Goal: Information Seeking & Learning: Understand process/instructions

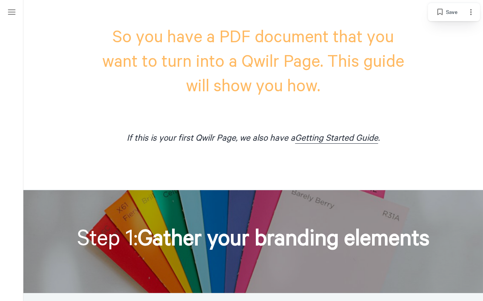
scroll to position [312, 0]
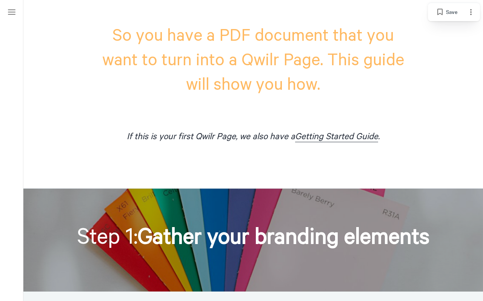
click at [234, 137] on span "If this is your first Qwilr Page, we also have a" at bounding box center [211, 137] width 168 height 10
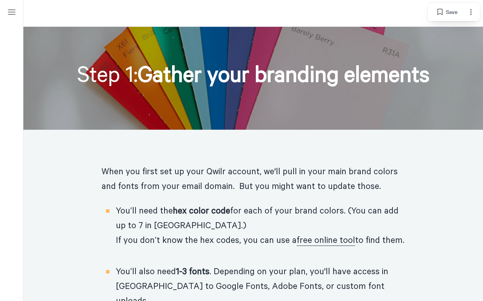
scroll to position [475, 0]
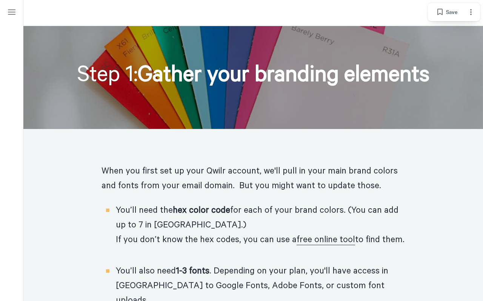
click at [204, 177] on p "When you first set up your Qwilr account, we'll pull in your main brand colors …" at bounding box center [254, 183] width 304 height 39
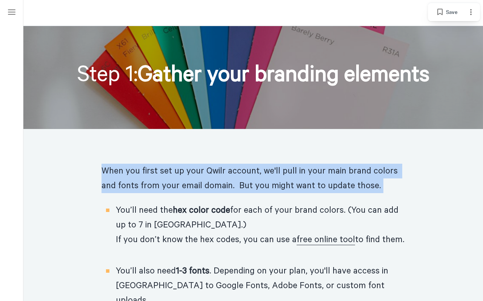
click at [196, 214] on span "hex color code" at bounding box center [201, 210] width 57 height 10
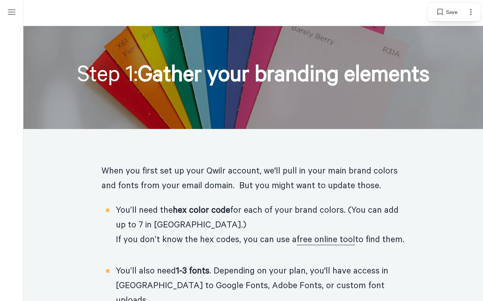
click at [196, 214] on span "hex color code" at bounding box center [201, 210] width 57 height 10
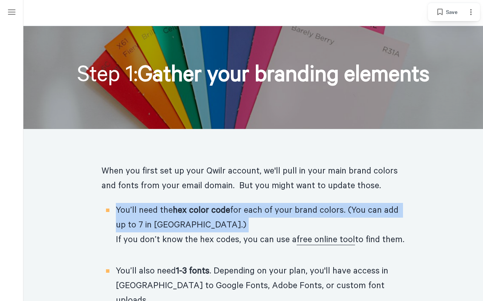
click at [196, 214] on span "hex color code" at bounding box center [201, 210] width 57 height 10
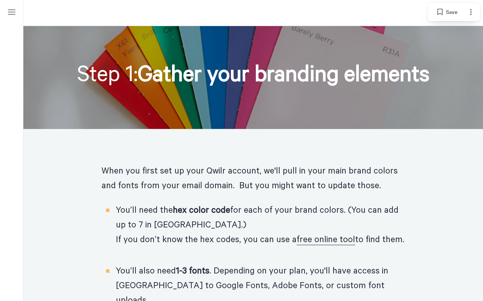
click at [196, 214] on span "hex color code" at bounding box center [201, 210] width 57 height 10
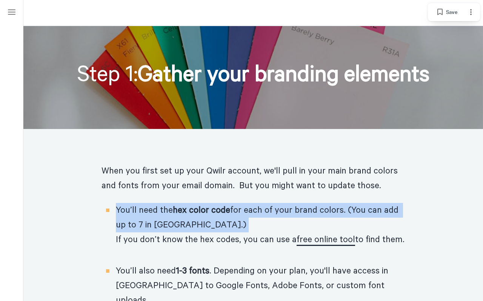
click at [336, 240] on link "free online tool" at bounding box center [326, 240] width 59 height 11
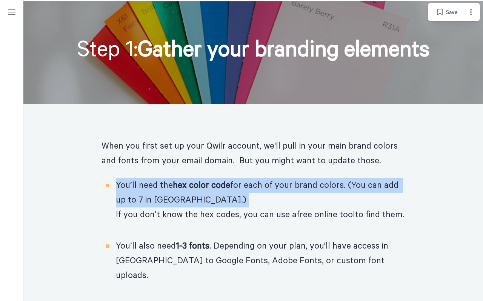
scroll to position [500, 0]
click at [241, 220] on span "You’ll need the hex color code for each of your brand colors. (You can add up t…" at bounding box center [260, 207] width 289 height 59
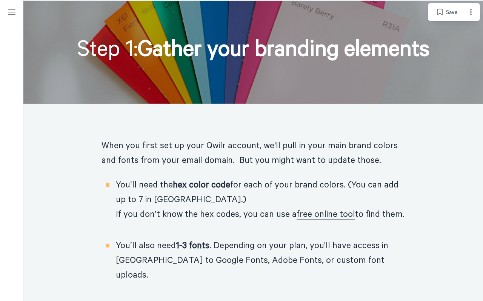
click at [241, 220] on span "You’ll need the hex color code for each of your brand colors. (You can add up t…" at bounding box center [260, 207] width 289 height 59
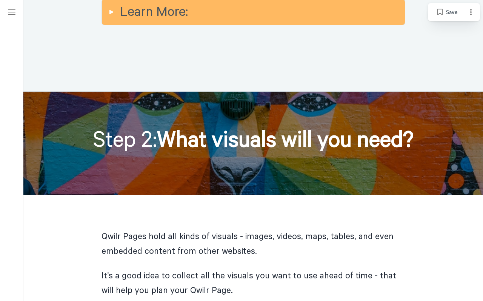
scroll to position [1063, 0]
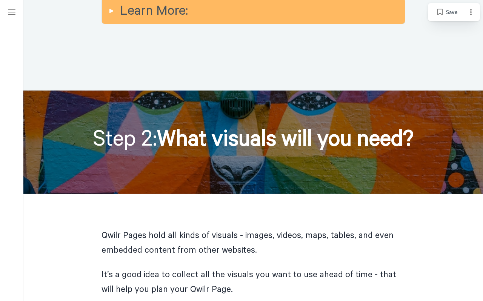
click at [187, 232] on p "Qwilr Pages hold all kinds of visuals - images, videos, maps, tables, and even …" at bounding box center [254, 247] width 304 height 39
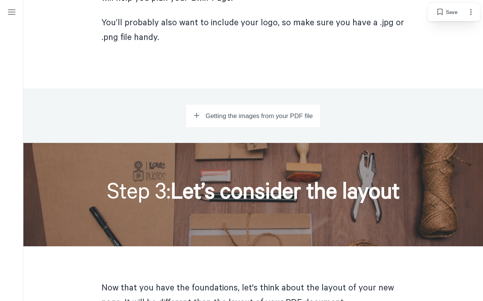
scroll to position [1371, 0]
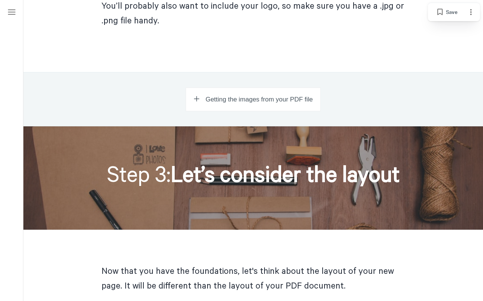
click at [248, 96] on span "Getting the images from your PDF file" at bounding box center [259, 100] width 107 height 8
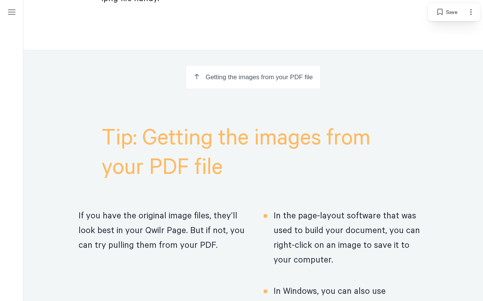
scroll to position [1402, 0]
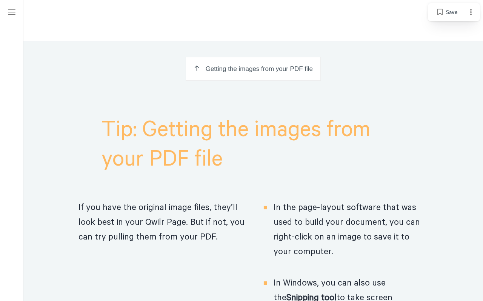
click at [182, 216] on p "If you have the original image files, they’ll look best in your Qwilr Page. But…" at bounding box center [163, 222] width 169 height 44
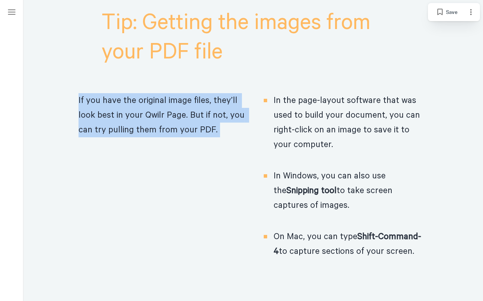
scroll to position [1512, 0]
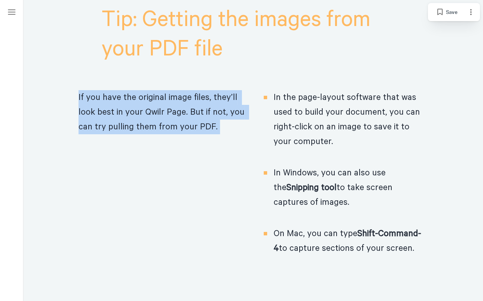
click at [313, 100] on span "In the page-layout software that was used to build your document, you can right…" at bounding box center [351, 127] width 154 height 74
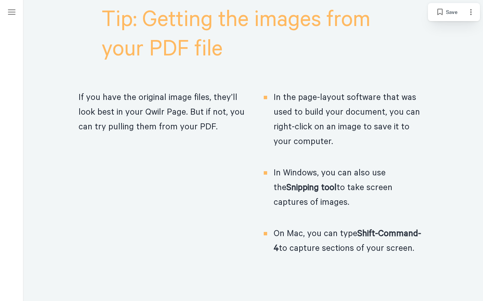
click at [313, 100] on span "In the page-layout software that was used to build your document, you can right…" at bounding box center [351, 127] width 154 height 74
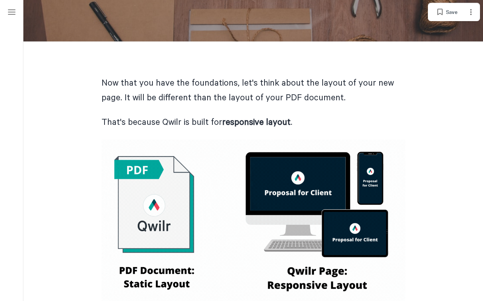
scroll to position [1913, 0]
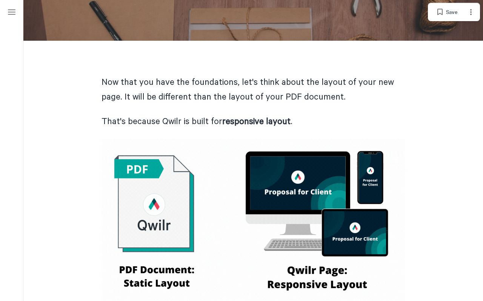
click at [240, 75] on p "Now that you have the foundations, let's think about the layout of your new pag…" at bounding box center [254, 94] width 304 height 39
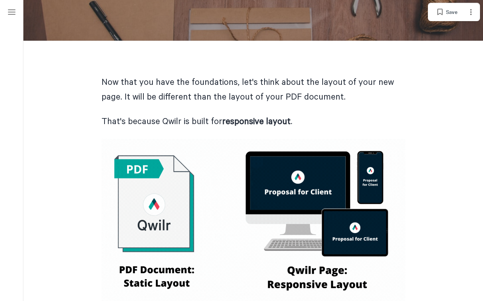
click at [240, 75] on p "Now that you have the foundations, let's think about the layout of your new pag…" at bounding box center [254, 94] width 304 height 39
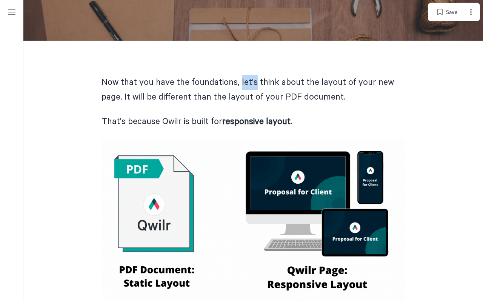
click at [240, 75] on p "Now that you have the foundations, let's think about the layout of your new pag…" at bounding box center [254, 94] width 304 height 39
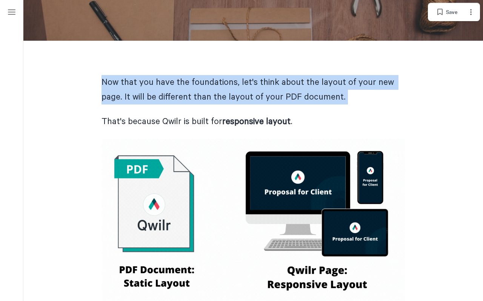
click at [300, 75] on p "Now that you have the foundations, let's think about the layout of your new pag…" at bounding box center [254, 94] width 304 height 39
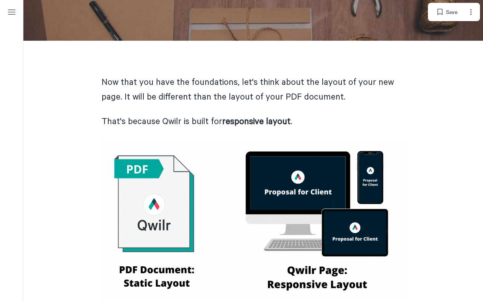
click at [300, 75] on p "Now that you have the foundations, let's think about the layout of your new pag…" at bounding box center [254, 94] width 304 height 39
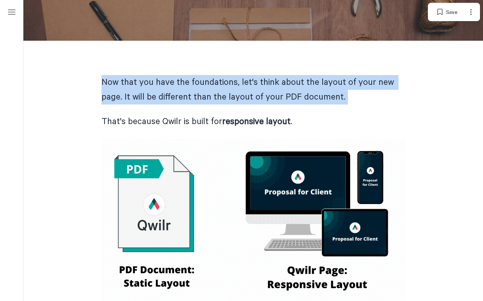
click at [225, 75] on p "Now that you have the foundations, let's think about the layout of your new pag…" at bounding box center [254, 94] width 304 height 39
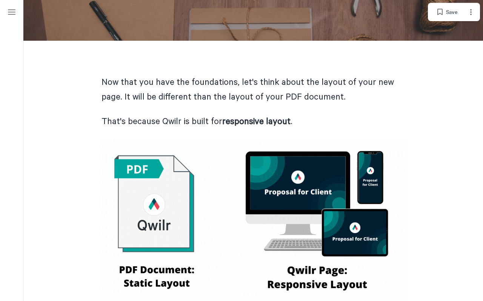
click at [225, 75] on p "Now that you have the foundations, let's think about the layout of your new pag…" at bounding box center [254, 94] width 304 height 39
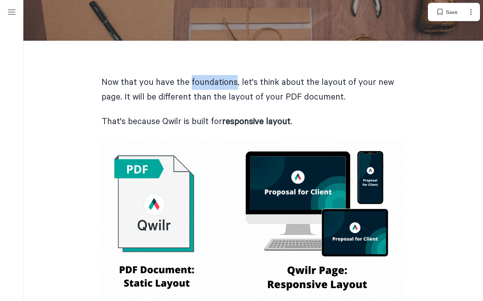
click at [225, 75] on p "Now that you have the foundations, let's think about the layout of your new pag…" at bounding box center [254, 94] width 304 height 39
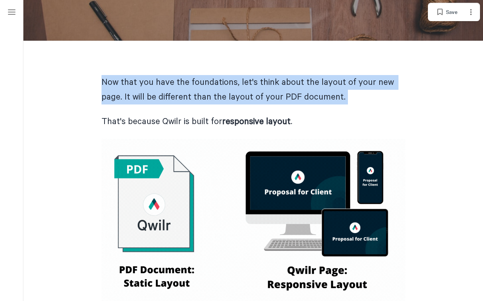
click at [195, 114] on p "That's because Qwilr is built for responsive layout ." at bounding box center [254, 126] width 304 height 25
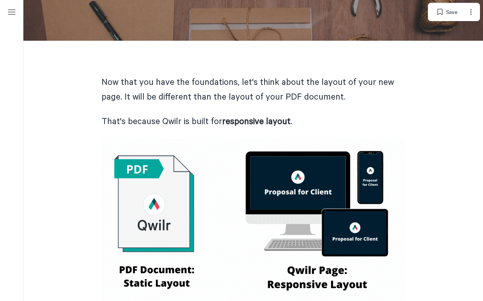
click at [195, 114] on p "That's because Qwilr is built for responsive layout ." at bounding box center [254, 126] width 304 height 25
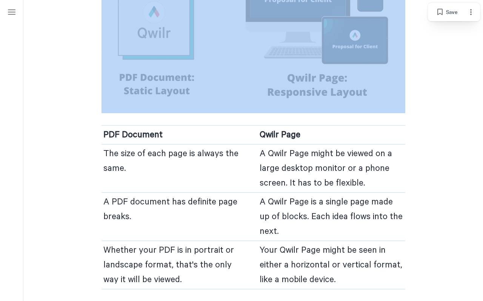
scroll to position [2118, 0]
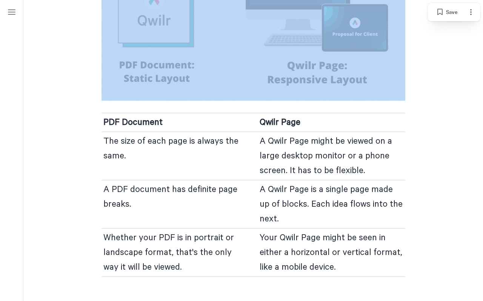
click at [161, 134] on p "The size of each page is always the same." at bounding box center [171, 148] width 136 height 29
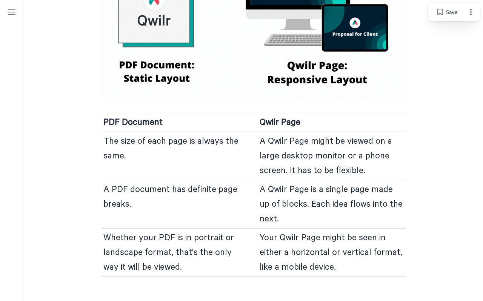
click at [161, 134] on p "The size of each page is always the same." at bounding box center [171, 148] width 136 height 29
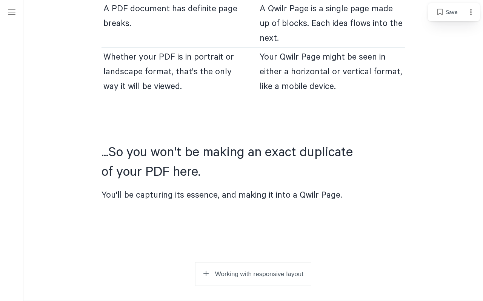
scroll to position [2300, 0]
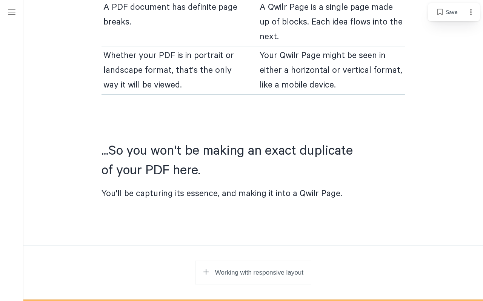
click at [161, 134] on h2 "...So you won't be making an exact duplicate ​ of your PDF here." at bounding box center [254, 158] width 304 height 55
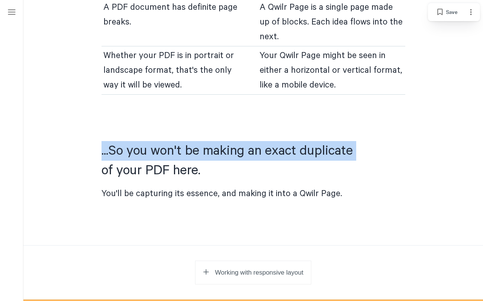
click at [185, 154] on h2 "...So you won't be making an exact duplicate ​ of your PDF here." at bounding box center [254, 158] width 304 height 55
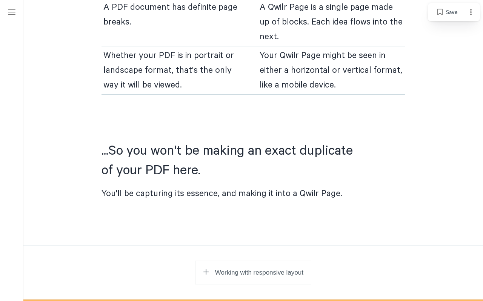
click at [185, 154] on h2 "...So you won't be making an exact duplicate ​ of your PDF here." at bounding box center [254, 158] width 304 height 55
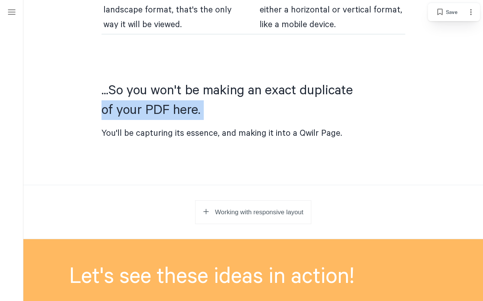
scroll to position [2362, 0]
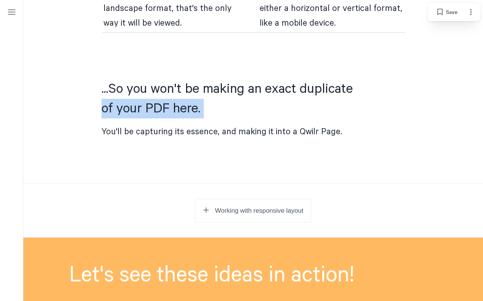
click at [200, 125] on p "You'll be capturing its essence, and making it into a Qwilr Page." at bounding box center [254, 137] width 304 height 25
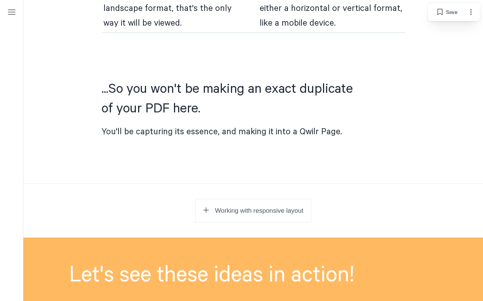
click at [200, 125] on p "You'll be capturing its essence, and making it into a Qwilr Page." at bounding box center [254, 137] width 304 height 25
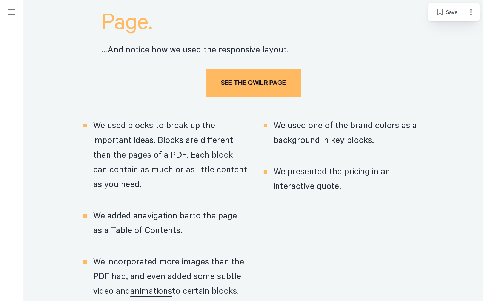
scroll to position [3085, 0]
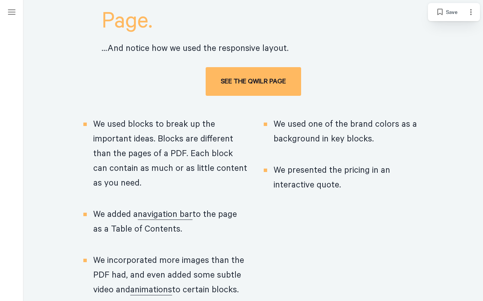
click at [189, 132] on span "We used blocks to break up the important ideas. Blocks are different than the p…" at bounding box center [170, 161] width 154 height 88
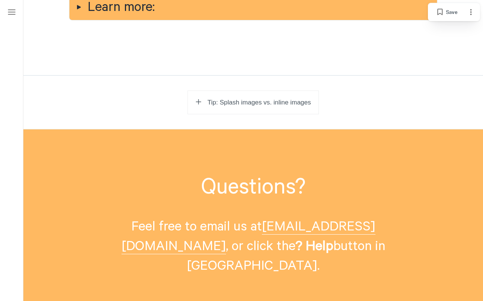
scroll to position [4255, 0]
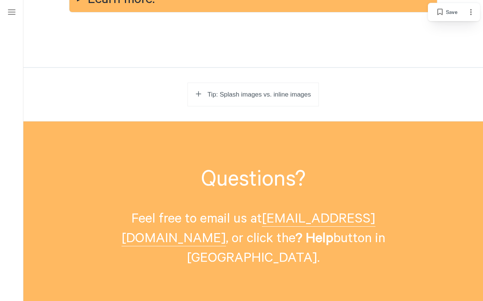
click at [225, 83] on button "Tip: Splash images vs. inline images" at bounding box center [253, 95] width 131 height 24
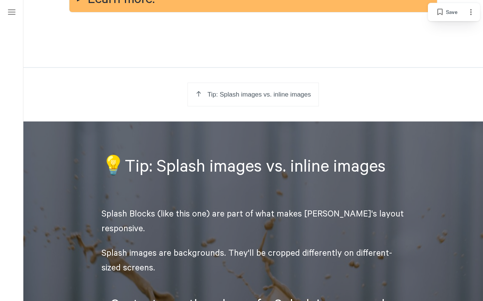
click at [225, 83] on button "Tip: Splash images vs. inline images" at bounding box center [253, 95] width 131 height 24
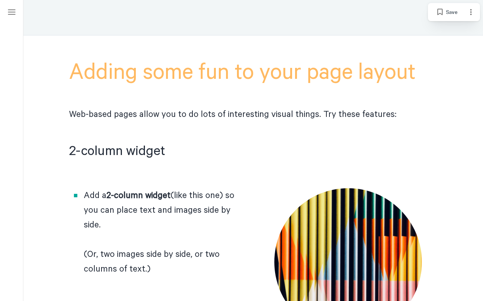
scroll to position [3392, 0]
